Goal: Task Accomplishment & Management: Use online tool/utility

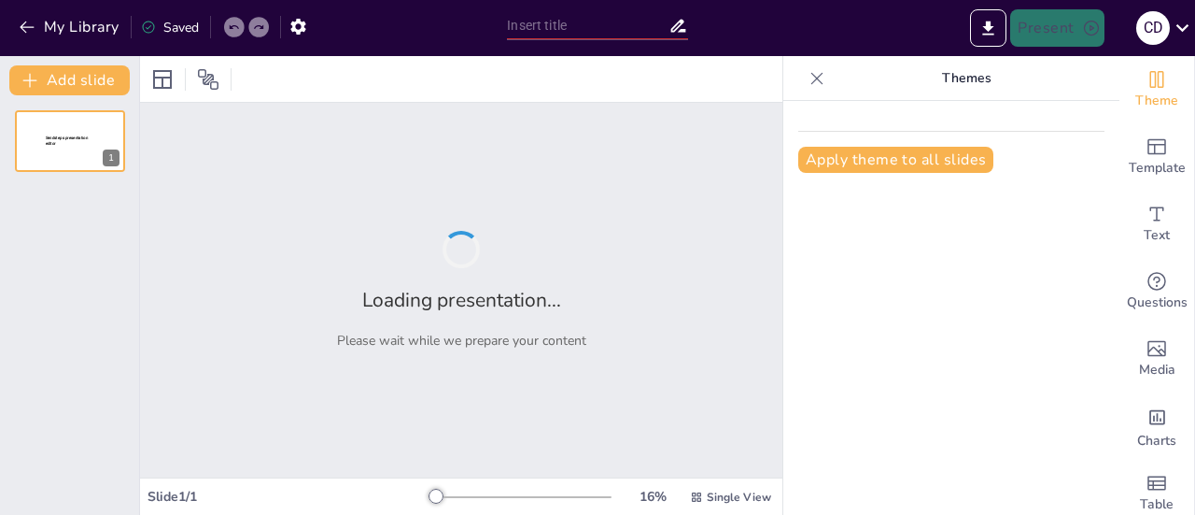
type input "New Sendsteps"
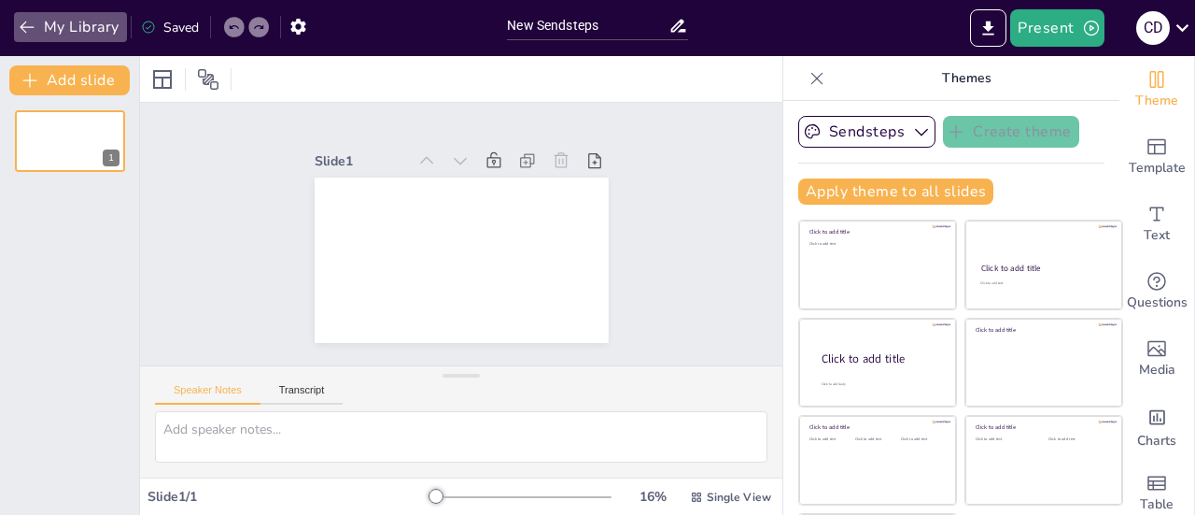
click at [21, 21] on icon "button" at bounding box center [27, 27] width 19 height 19
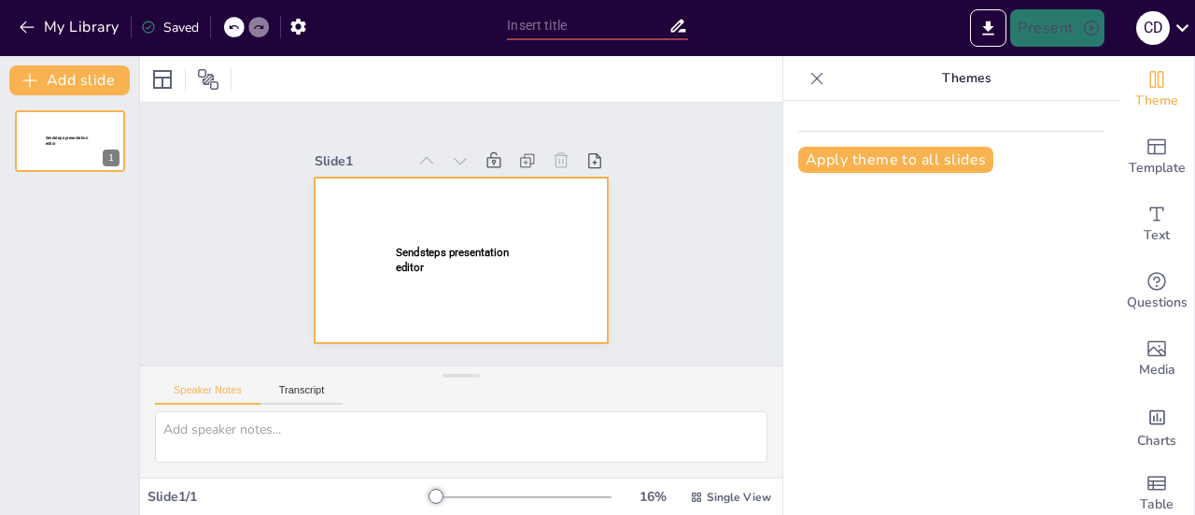
type input "New Sendsteps"
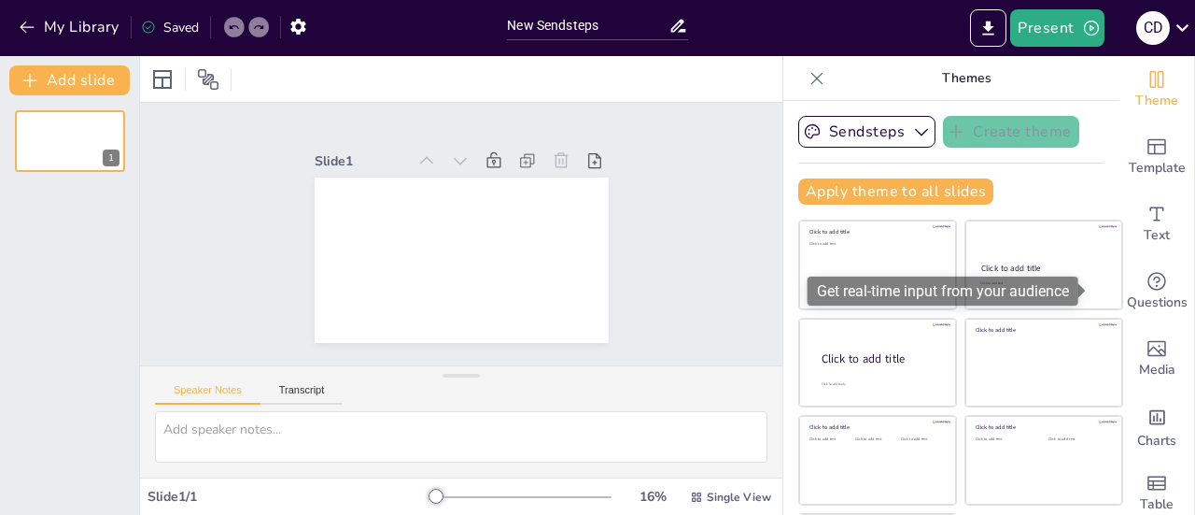
click at [1132, 294] on span "Questions" at bounding box center [1157, 302] width 61 height 21
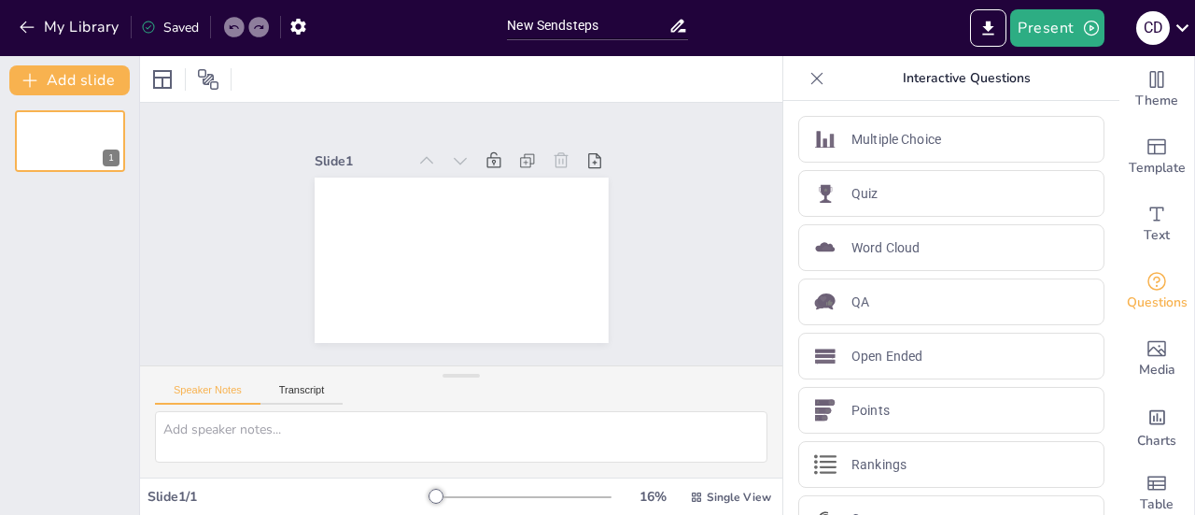
click at [852, 246] on p "Word Cloud" at bounding box center [886, 248] width 68 height 20
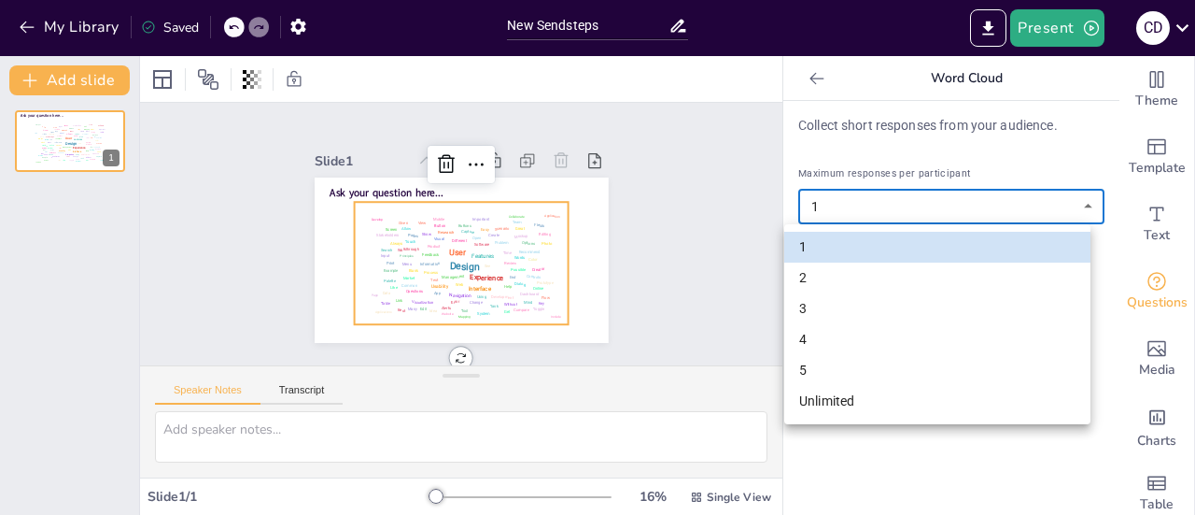
click at [1076, 209] on body "My Library Saved New Sendsteps Present C d Document fonts Akatab Popular fonts …" at bounding box center [597, 257] width 1195 height 515
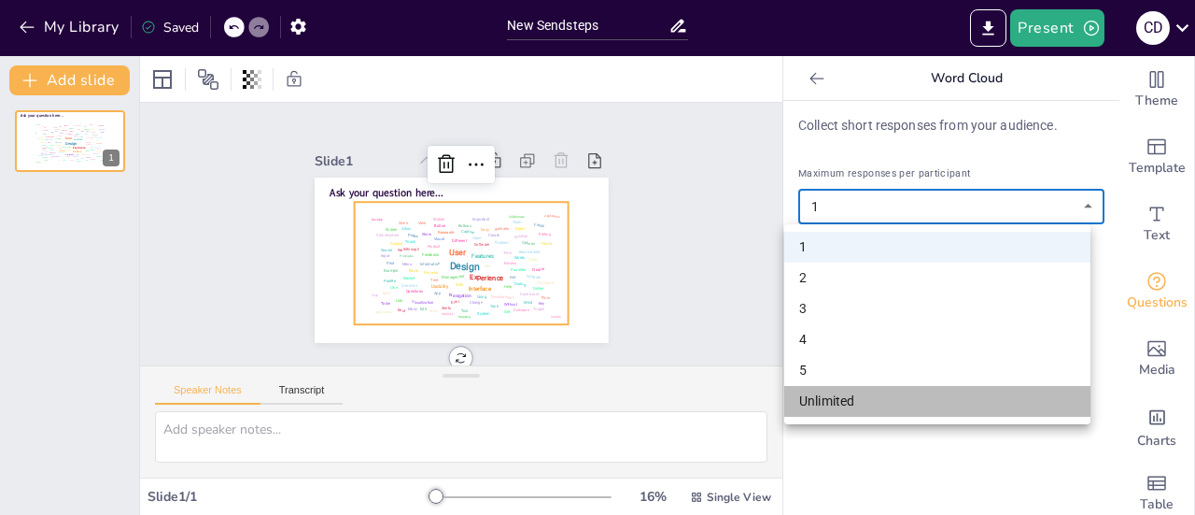
click at [837, 397] on li "Unlimited" at bounding box center [937, 401] width 306 height 31
type input "unlimited"
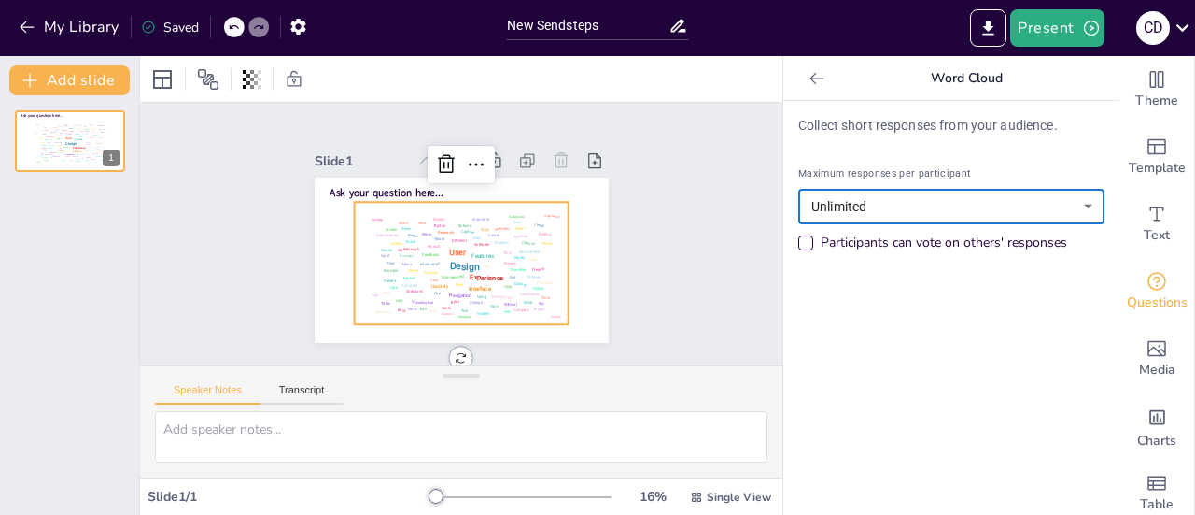
click at [883, 120] on p "Collect short responses from your audience." at bounding box center [951, 126] width 306 height 20
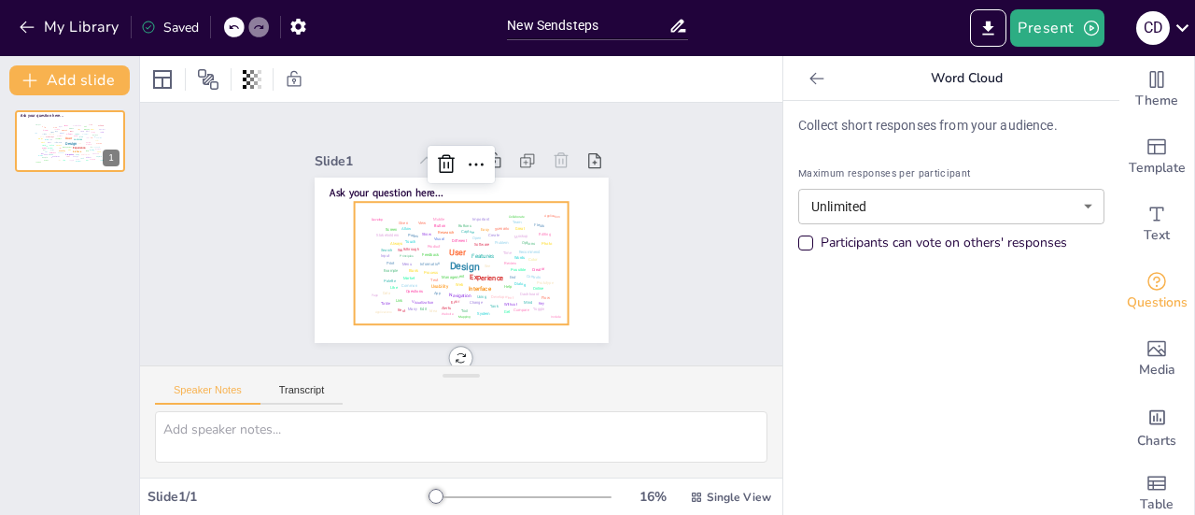
click at [798, 244] on div "Participants can vote on others' responses" at bounding box center [805, 242] width 15 height 15
click at [370, 134] on div "Slide 1 Ask your question here... Design User Experience Interface Features Nav…" at bounding box center [462, 234] width 294 height 218
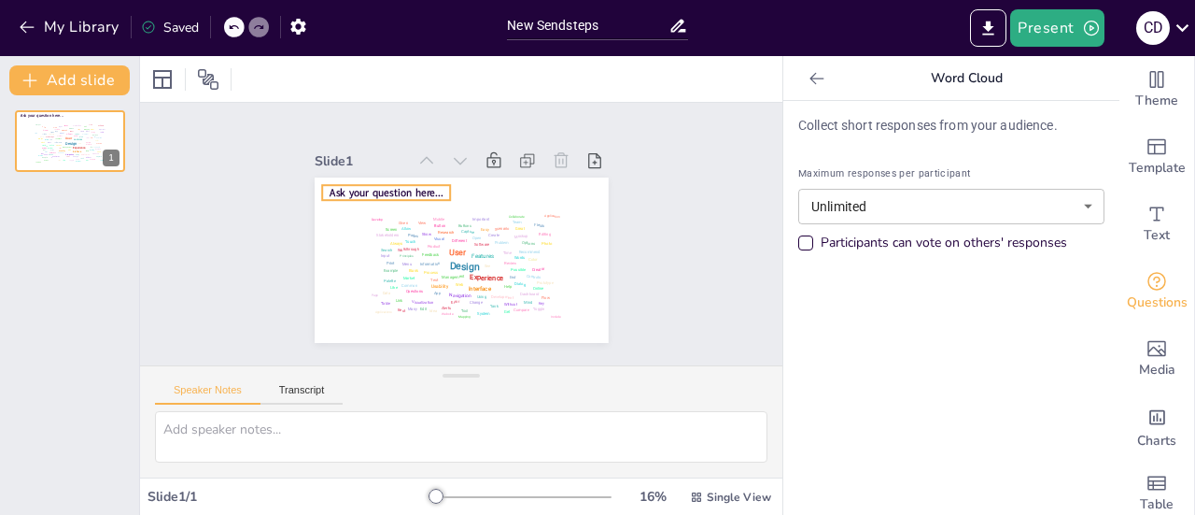
click at [368, 185] on span "Ask your question here..." at bounding box center [386, 192] width 113 height 14
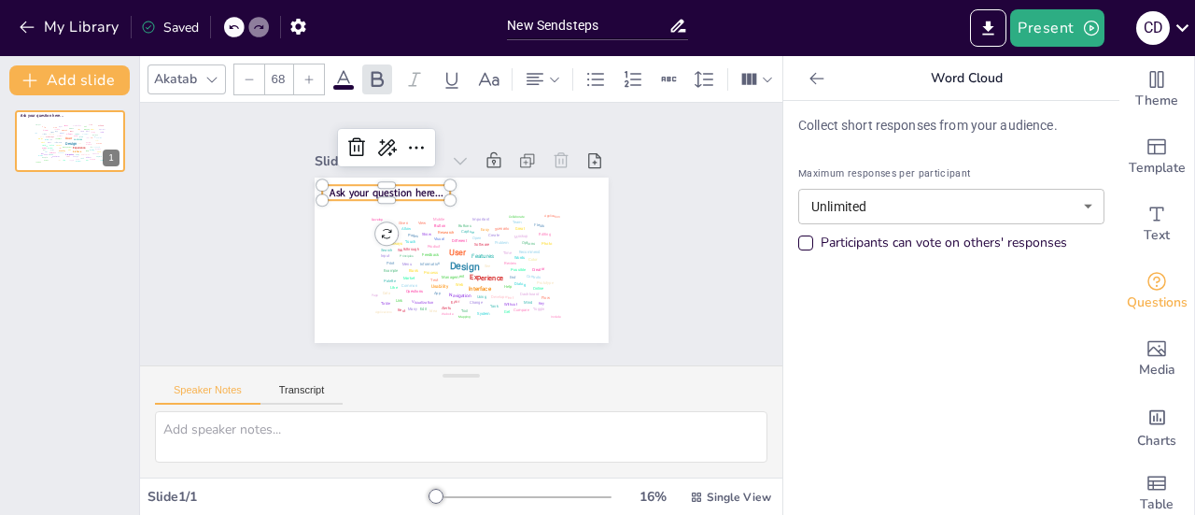
click at [412, 185] on span "Ask your question here..." at bounding box center [386, 192] width 113 height 14
click at [330, 185] on span "Ask your question here..." at bounding box center [386, 192] width 113 height 14
click at [406, 145] on icon at bounding box center [416, 147] width 22 height 22
click at [468, 132] on div "Slide 1 Ask your question here... Design User Experience Interface Features Nav…" at bounding box center [462, 234] width 294 height 218
click at [401, 185] on span "Ask your question here..." at bounding box center [386, 192] width 113 height 14
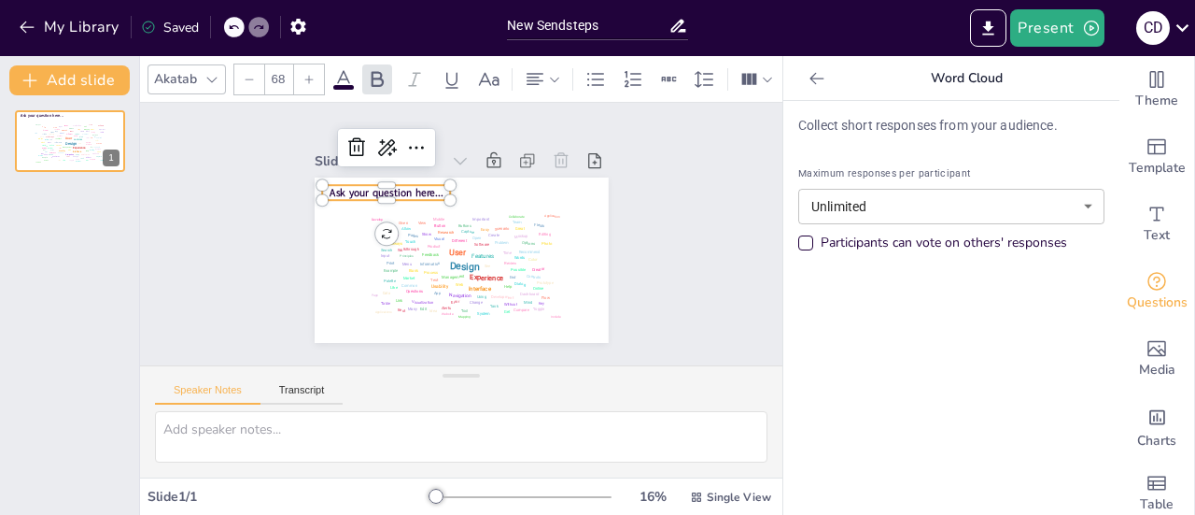
click at [674, 27] on icon at bounding box center [678, 26] width 15 height 13
click at [611, 26] on input "New Sendsteps" at bounding box center [587, 25] width 161 height 27
drag, startPoint x: 611, startPoint y: 25, endPoint x: 532, endPoint y: 21, distance: 78.5
click at [532, 21] on input "New Sendsteps" at bounding box center [587, 25] width 161 height 27
type input "N"
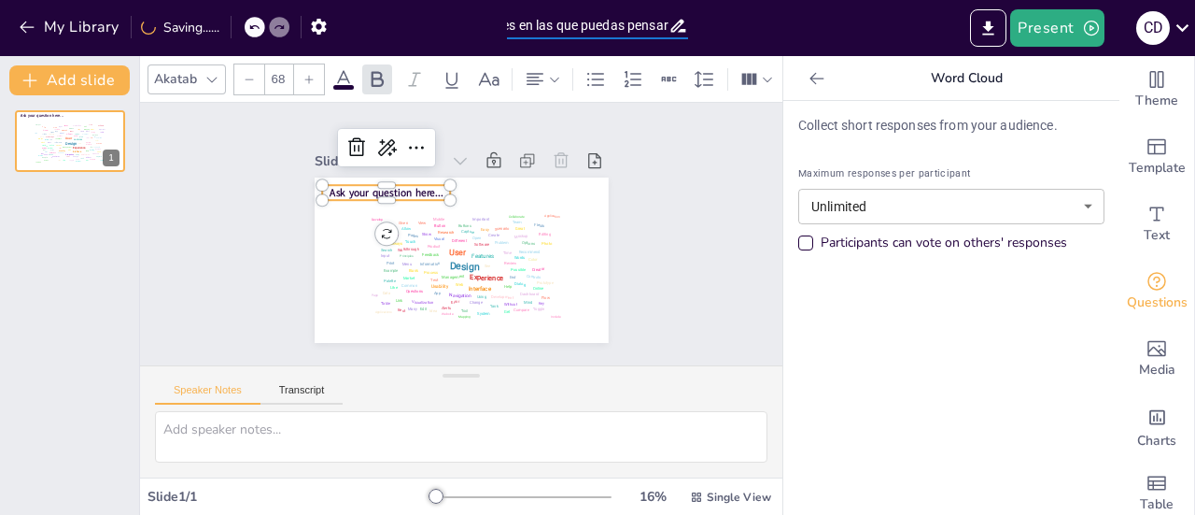
scroll to position [0, 144]
type input "Escribe cosas imposibles en las que puedas pensar"
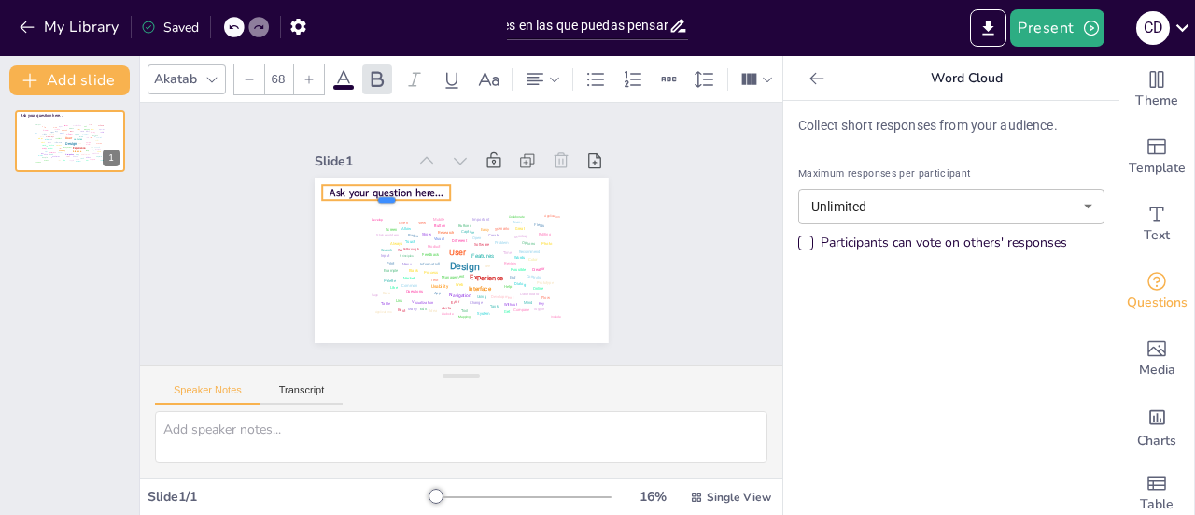
scroll to position [0, 0]
drag, startPoint x: 364, startPoint y: 191, endPoint x: 364, endPoint y: 206, distance: 14.9
click at [364, 215] on div at bounding box center [386, 222] width 129 height 15
click at [330, 185] on span "Ask your question here..." at bounding box center [386, 192] width 113 height 14
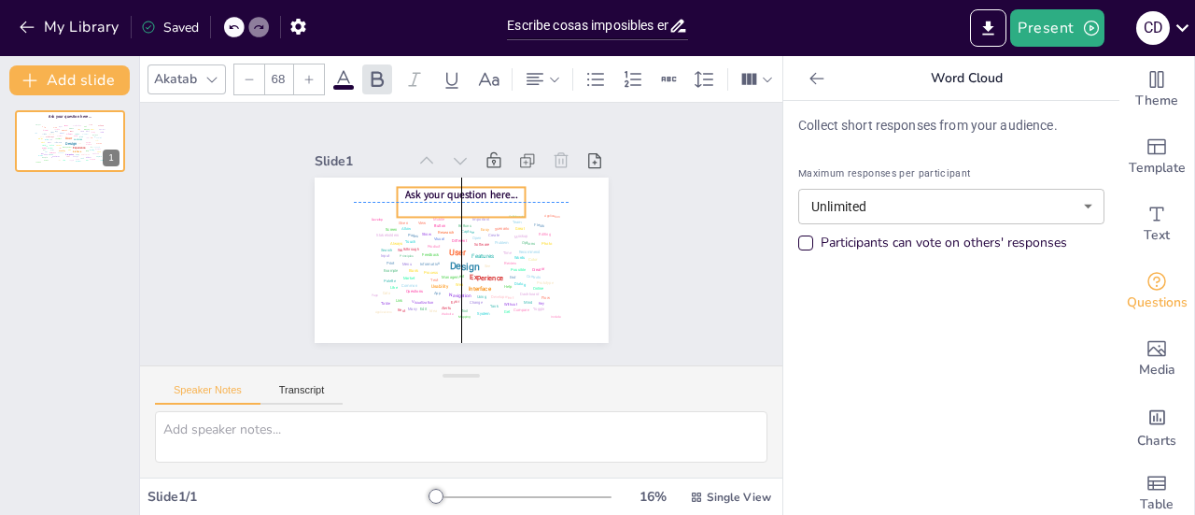
drag, startPoint x: 318, startPoint y: 184, endPoint x: 396, endPoint y: 184, distance: 78.4
click at [404, 188] on span "Ask your question here..." at bounding box center [460, 195] width 113 height 14
click at [1152, 25] on div "C d" at bounding box center [1154, 28] width 34 height 34
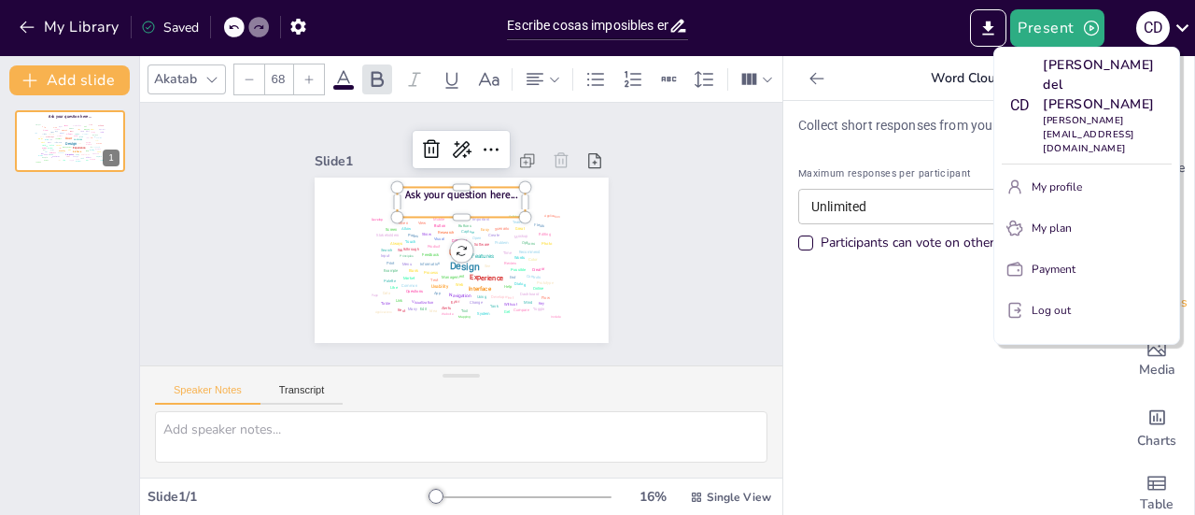
click at [1048, 302] on p "Log out" at bounding box center [1051, 310] width 39 height 17
